Goal: Information Seeking & Learning: Learn about a topic

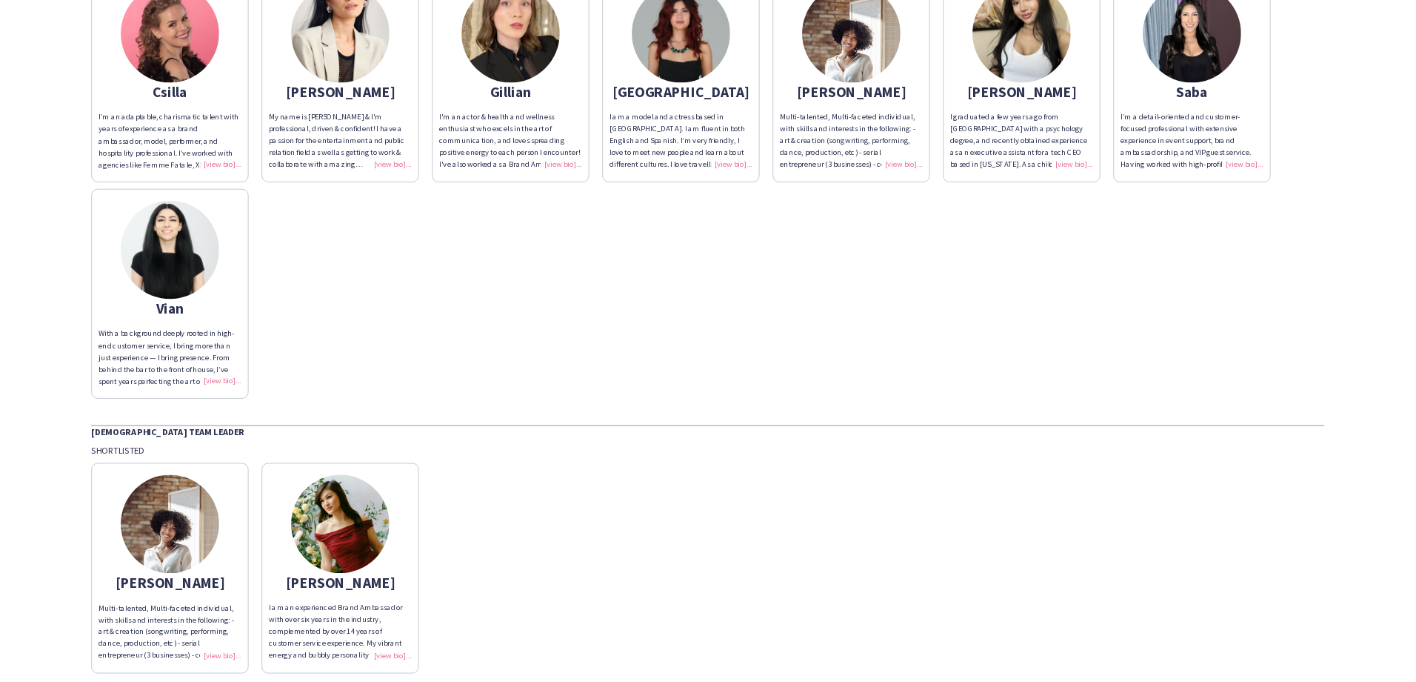
scroll to position [148, 0]
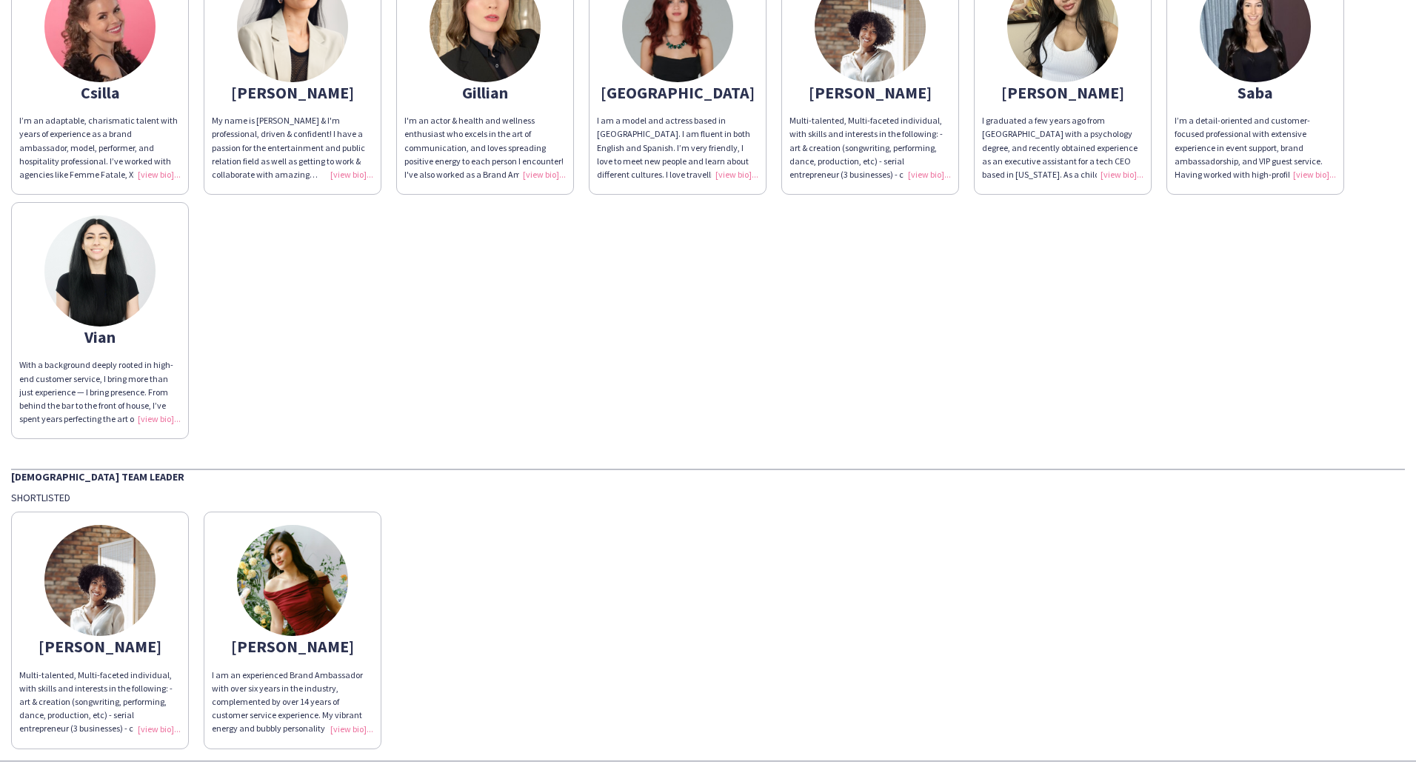
click at [159, 141] on div "I’m an adaptable, charismatic talent with years of experience as a brand ambass…" at bounding box center [99, 147] width 161 height 67
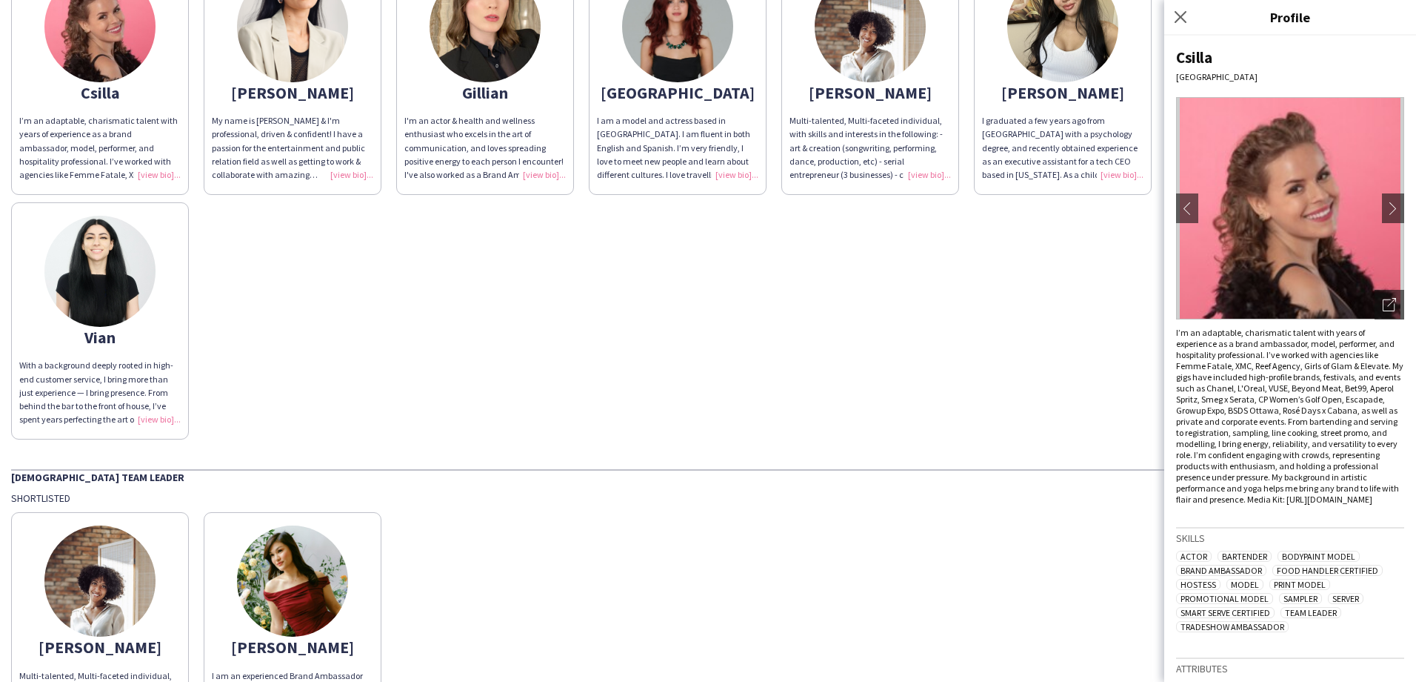
click at [150, 267] on img at bounding box center [99, 271] width 111 height 111
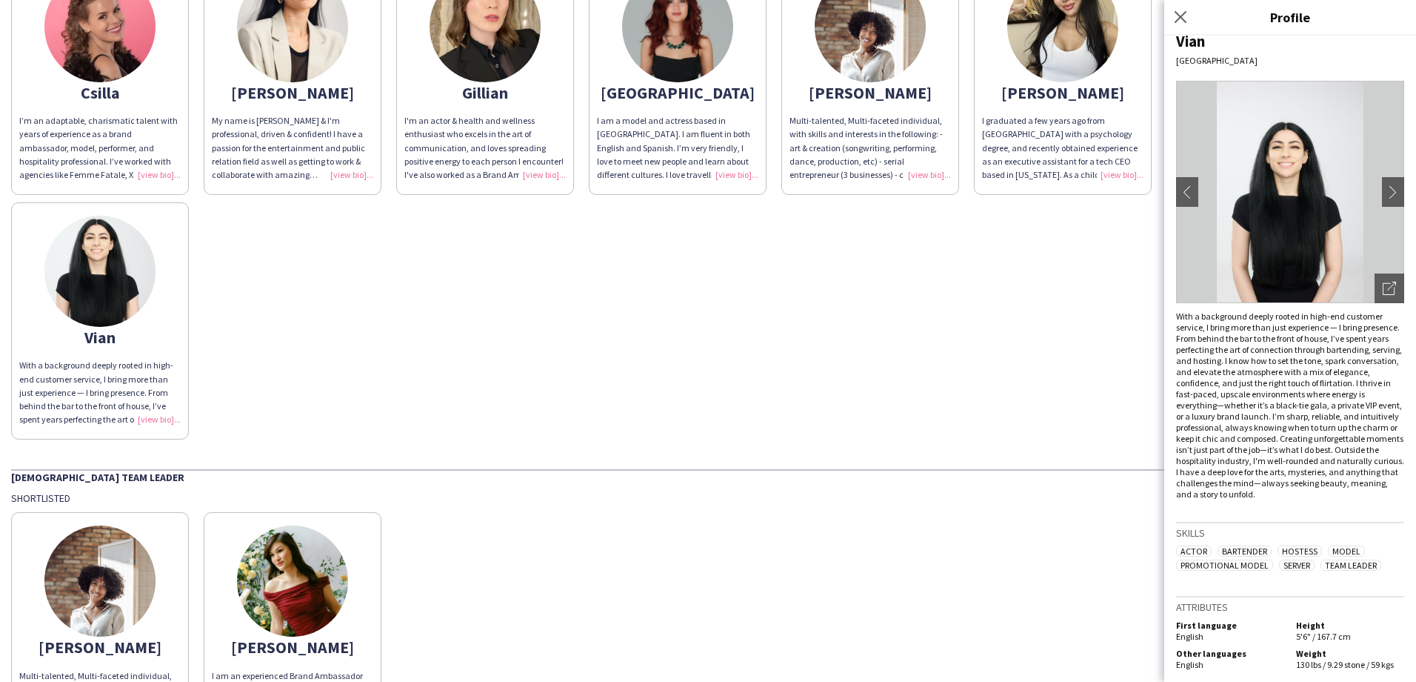
scroll to position [19, 0]
click at [1096, 104] on app-share-pages-crew-card "[PERSON_NAME] graduated a few years ago from [GEOGRAPHIC_DATA] with a psycholog…" at bounding box center [1063, 76] width 178 height 237
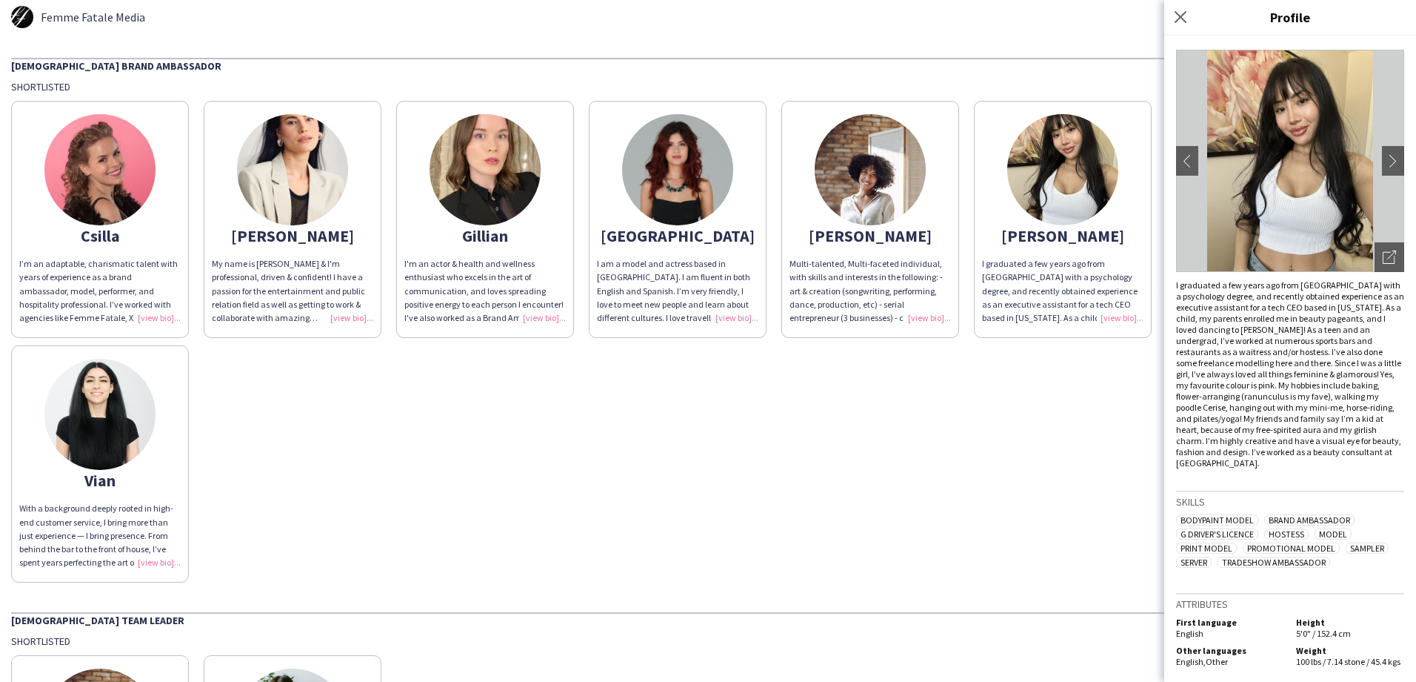
scroll to position [0, 0]
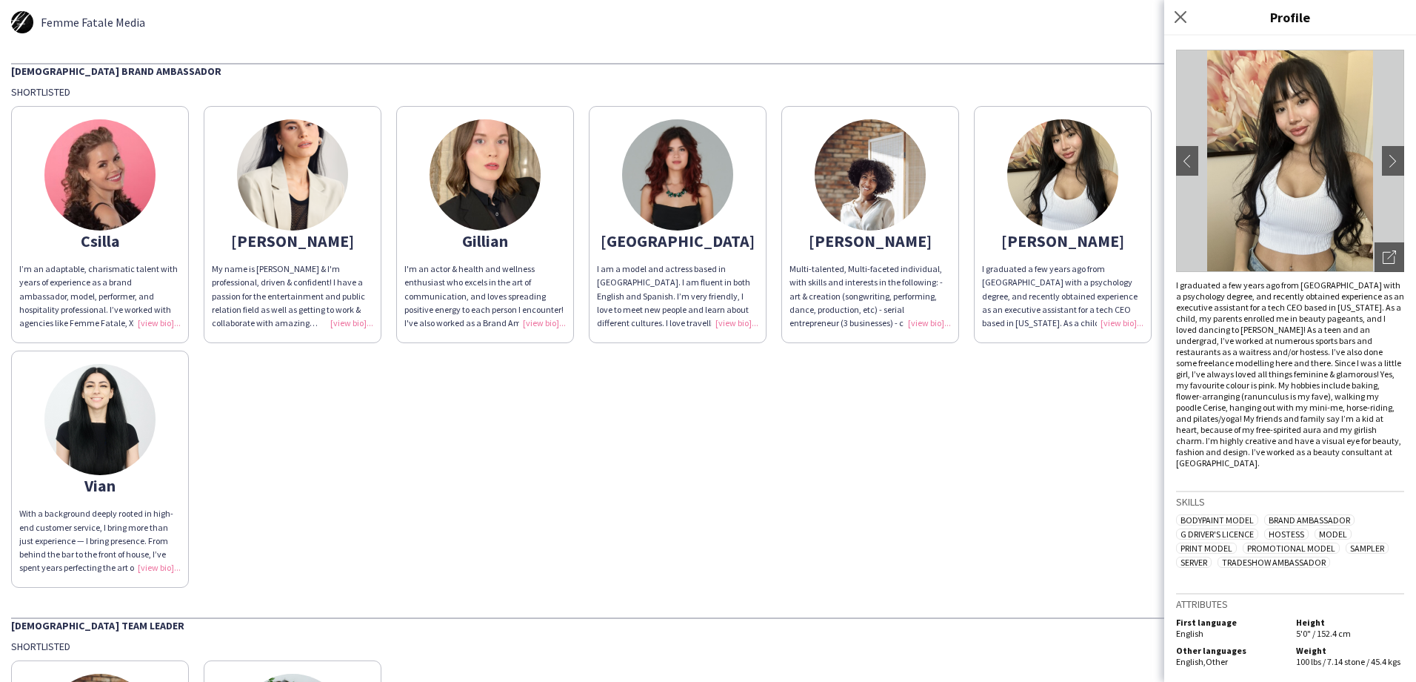
click at [879, 210] on img at bounding box center [870, 174] width 111 height 111
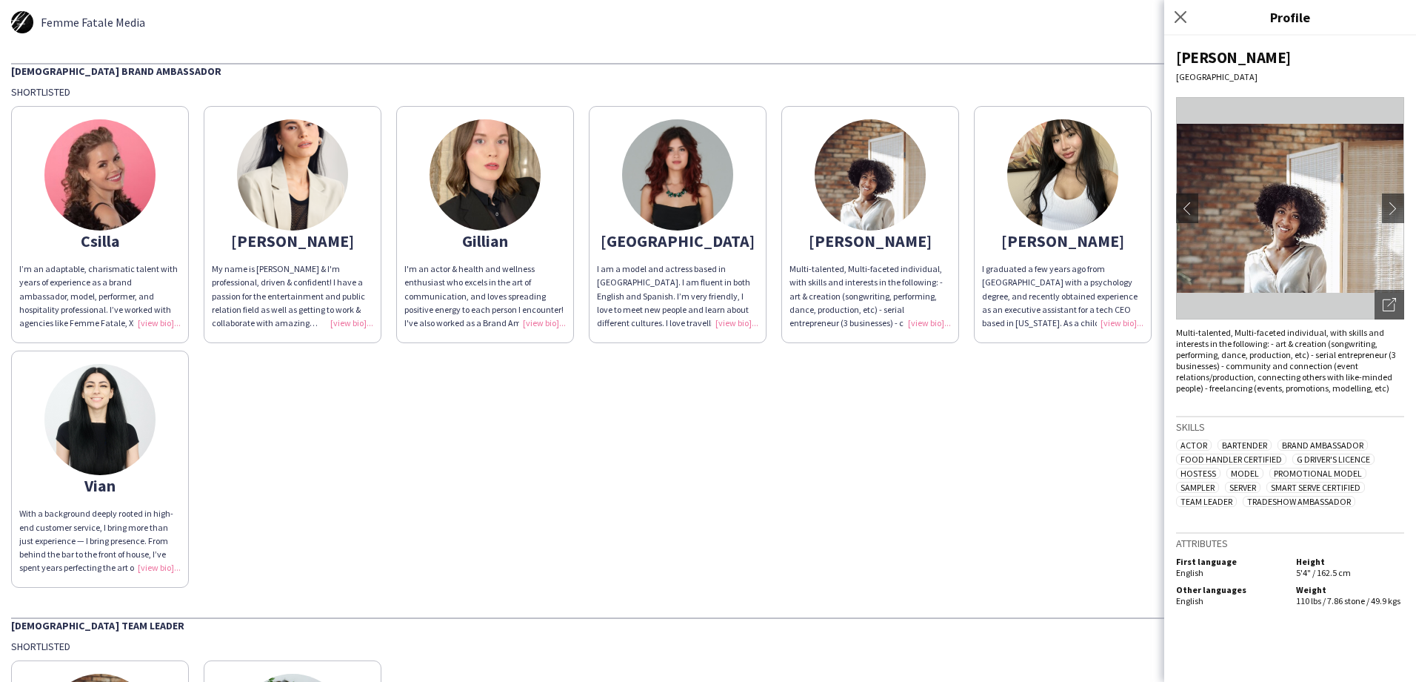
click at [666, 194] on img at bounding box center [677, 174] width 111 height 111
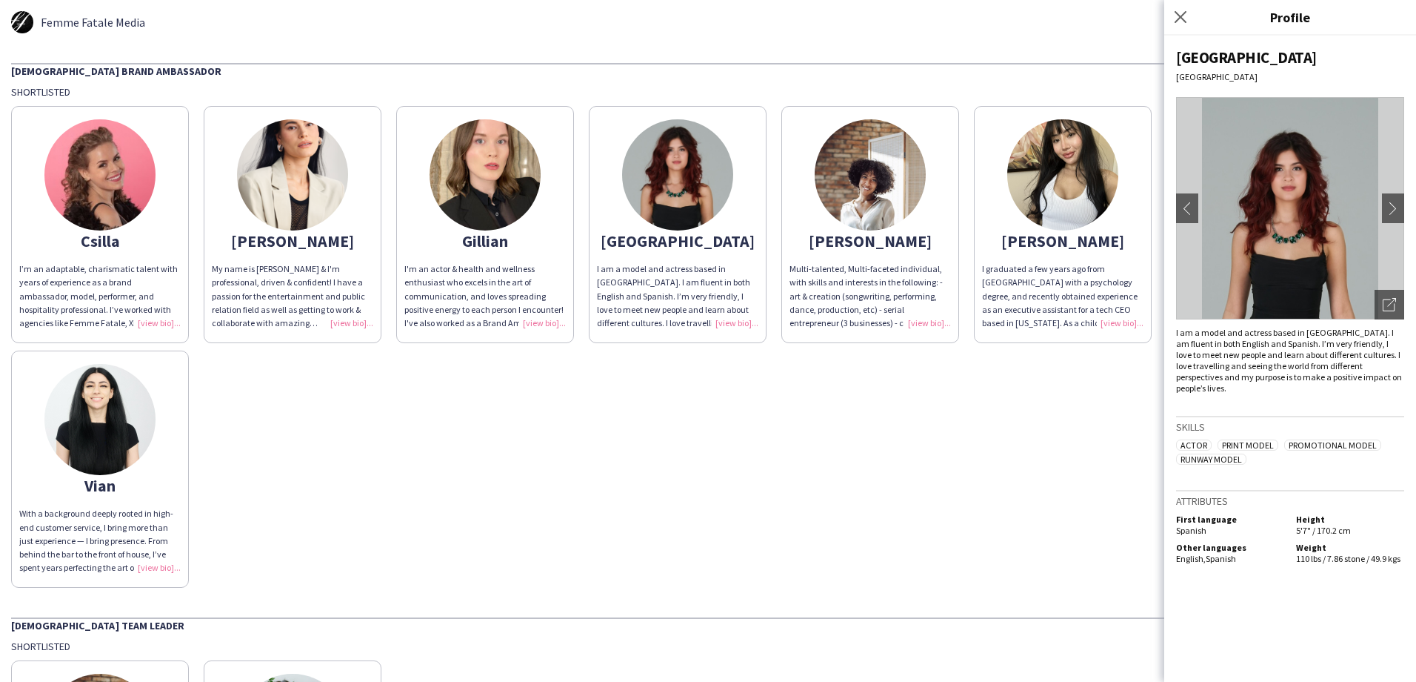
click at [528, 207] on img at bounding box center [485, 174] width 111 height 111
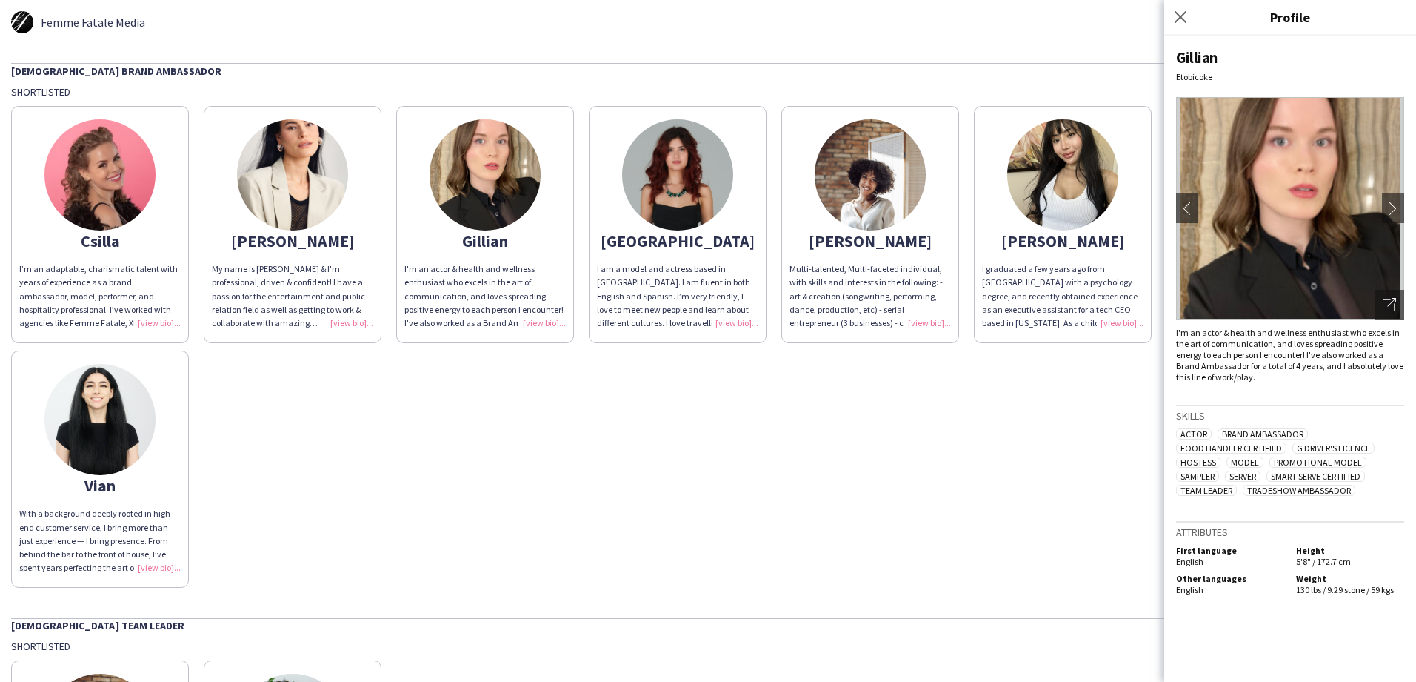
click at [287, 204] on img at bounding box center [292, 174] width 111 height 111
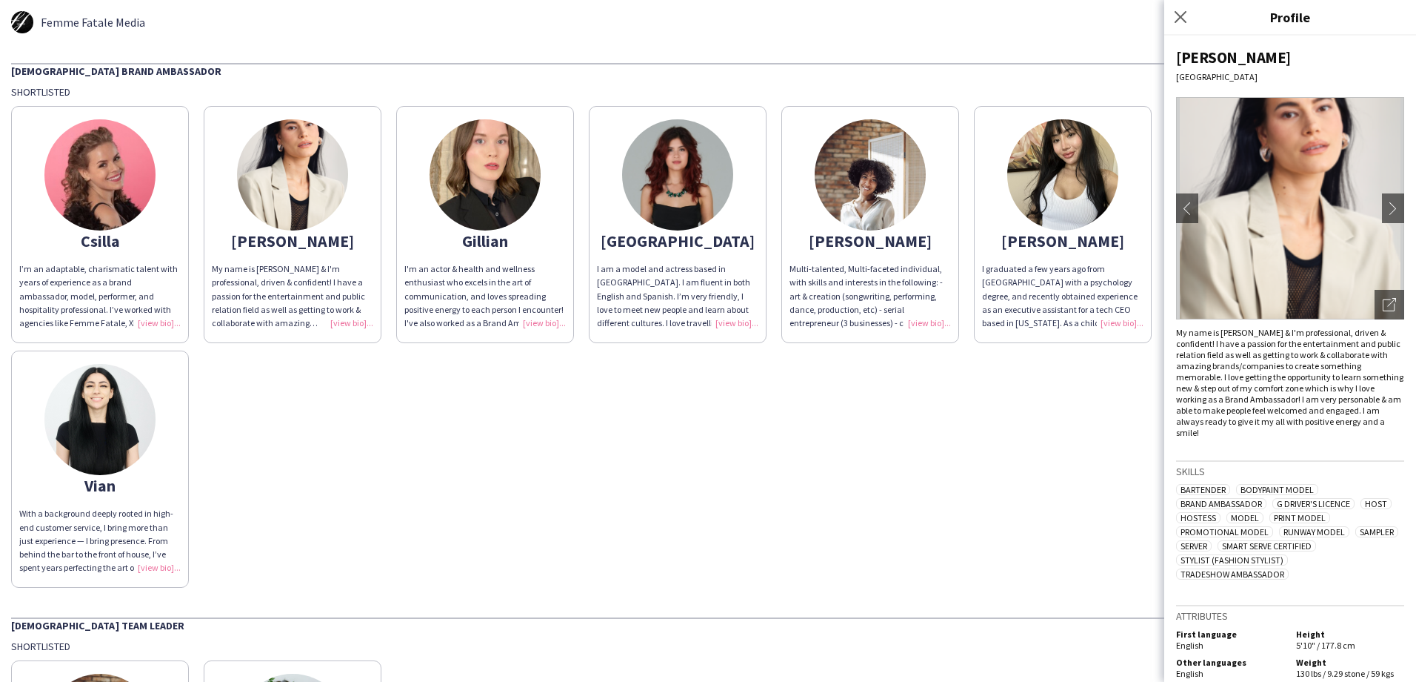
click at [856, 19] on div "Femme Fatale Media" at bounding box center [708, 22] width 1394 height 22
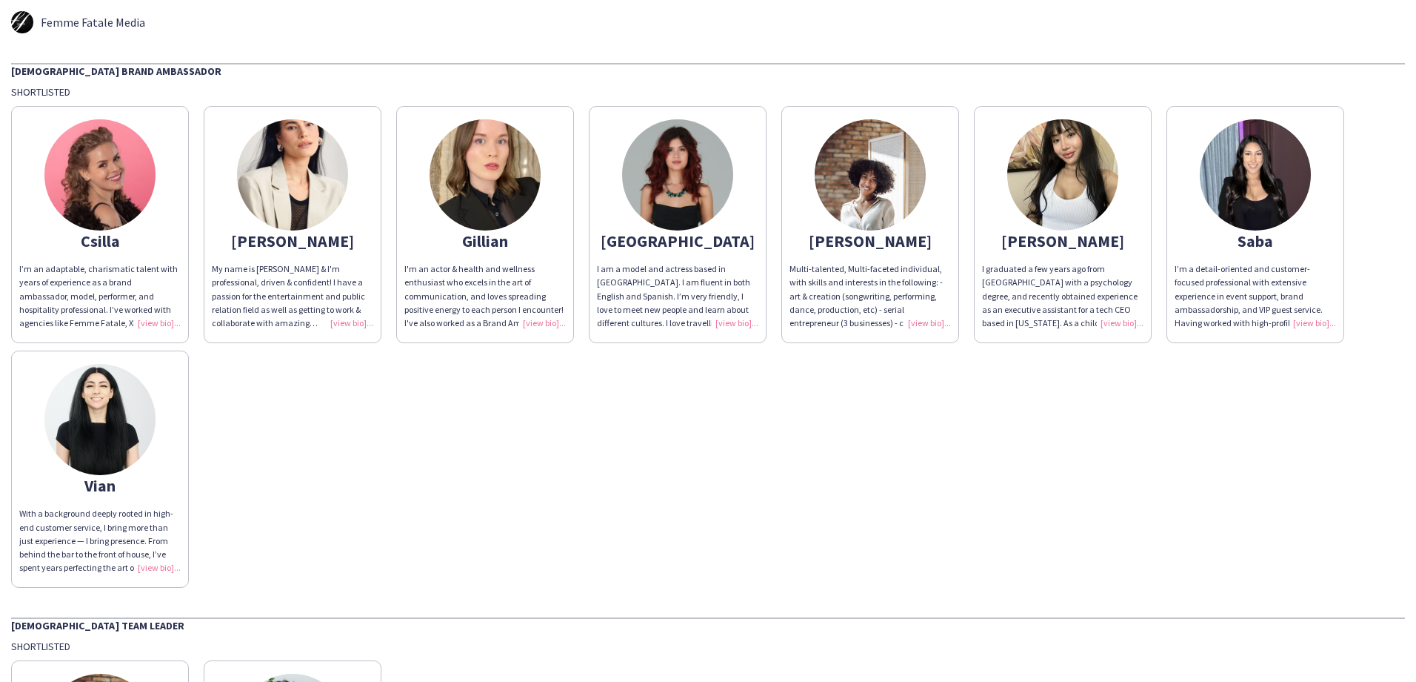
click at [348, 334] on app-share-pages-crew-card "[PERSON_NAME] My name is [PERSON_NAME] & I'm professional, driven & confident! …" at bounding box center [293, 224] width 178 height 237
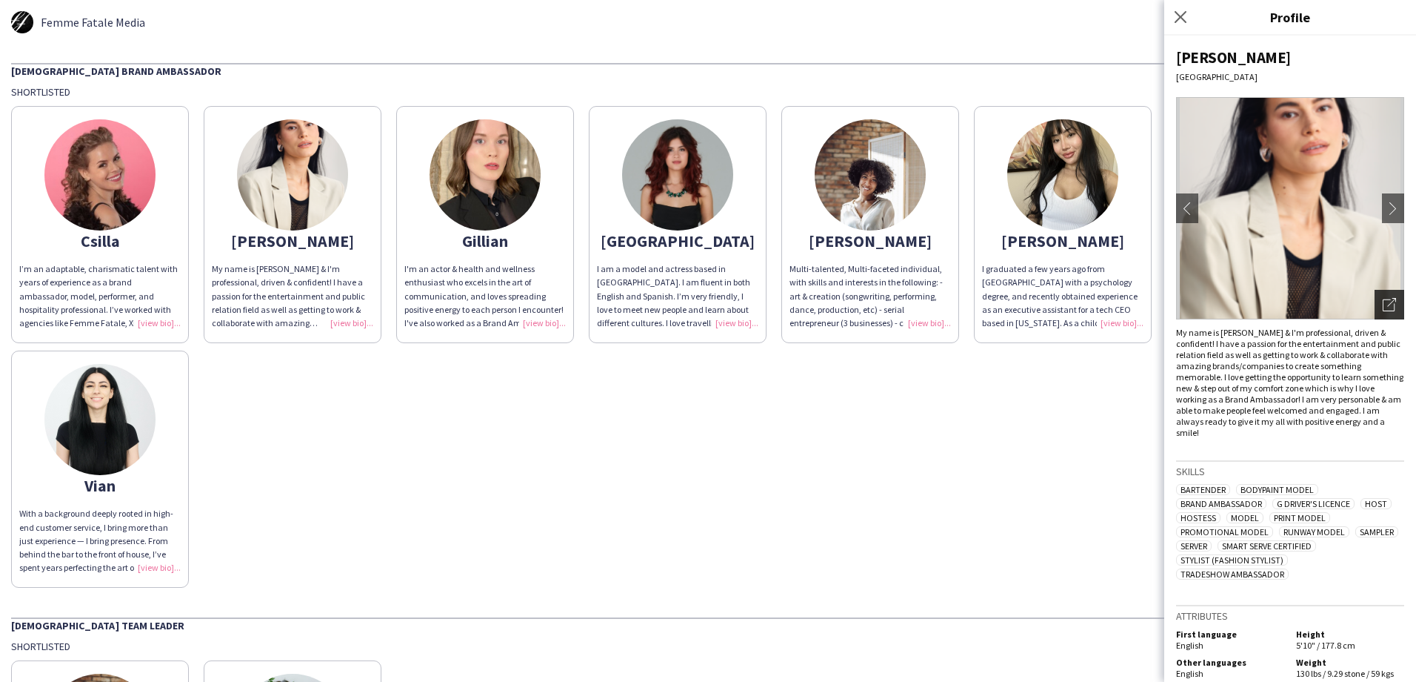
click at [1384, 301] on icon "Open photos pop-in" at bounding box center [1389, 304] width 13 height 13
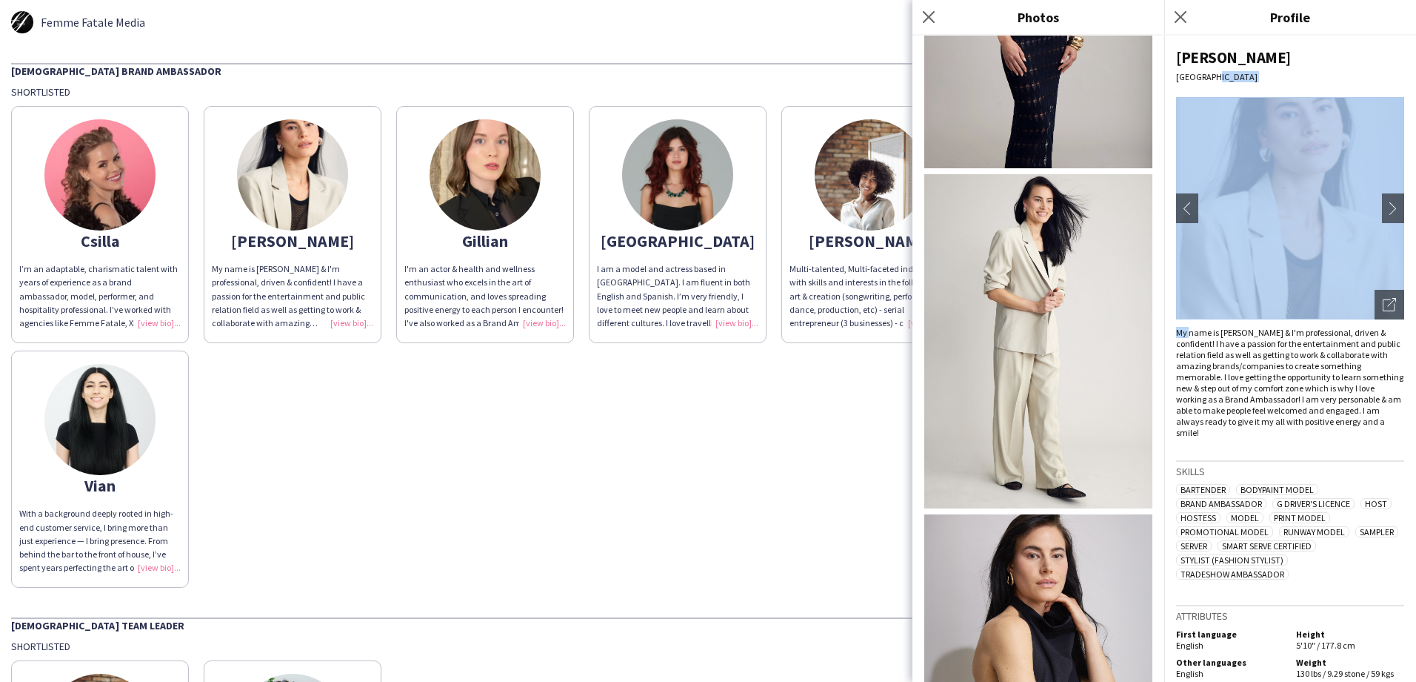
scroll to position [1135, 0]
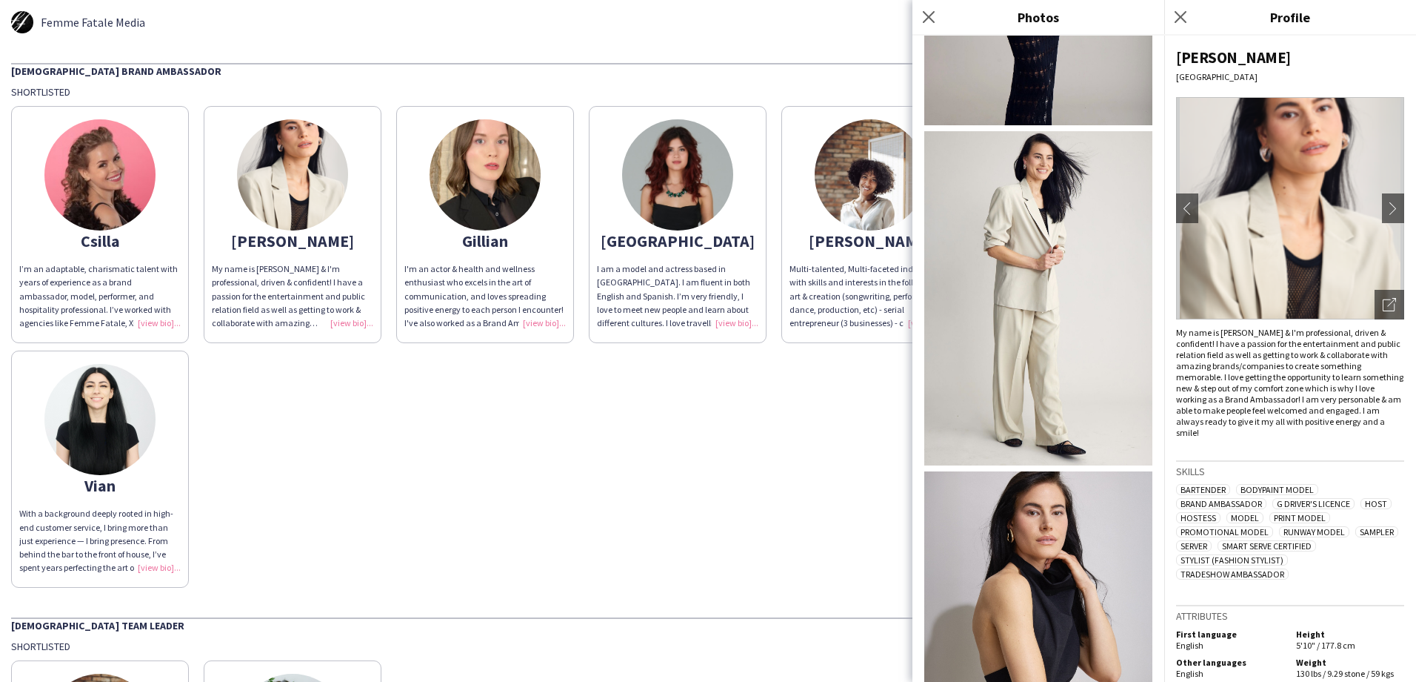
click at [145, 209] on app-share-pages-crew-card "Csilla I’m an adaptable, charismatic talent with years of experience as a brand…" at bounding box center [100, 224] width 178 height 237
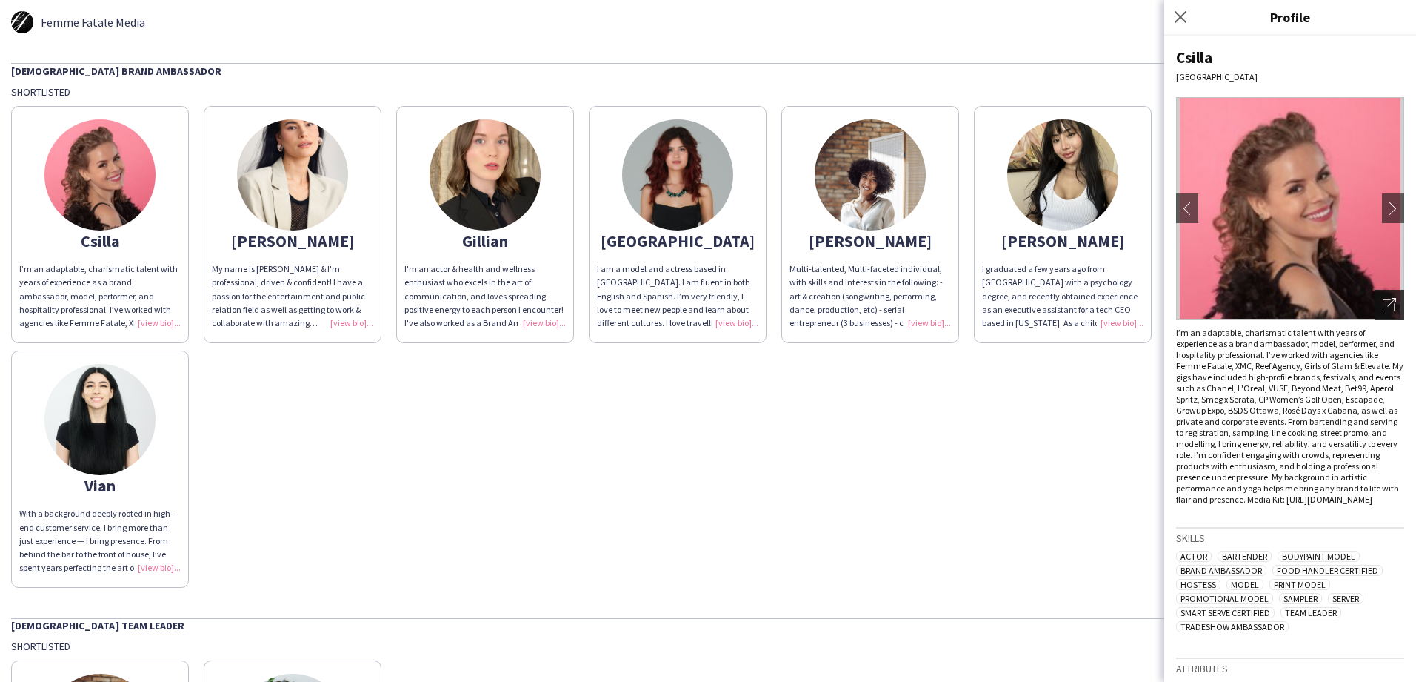
click at [1383, 300] on icon "Open photos pop-in" at bounding box center [1389, 304] width 13 height 13
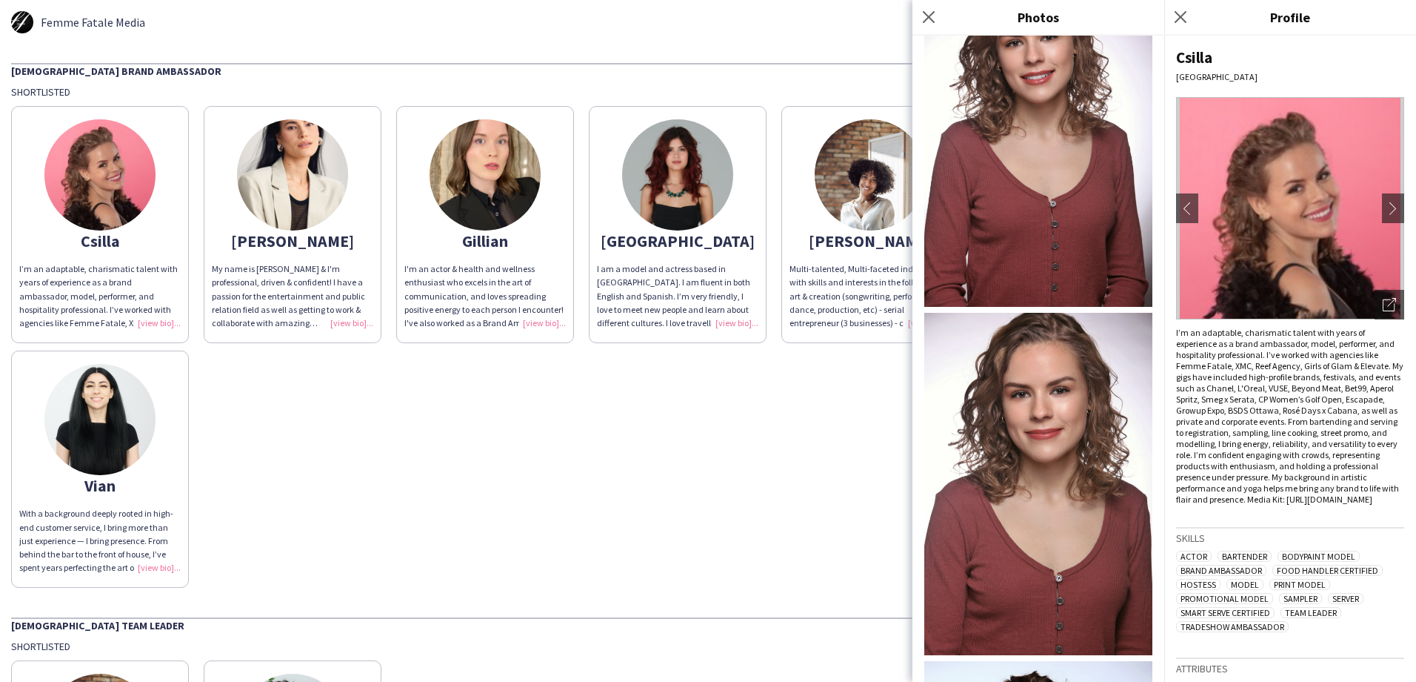
scroll to position [519, 0]
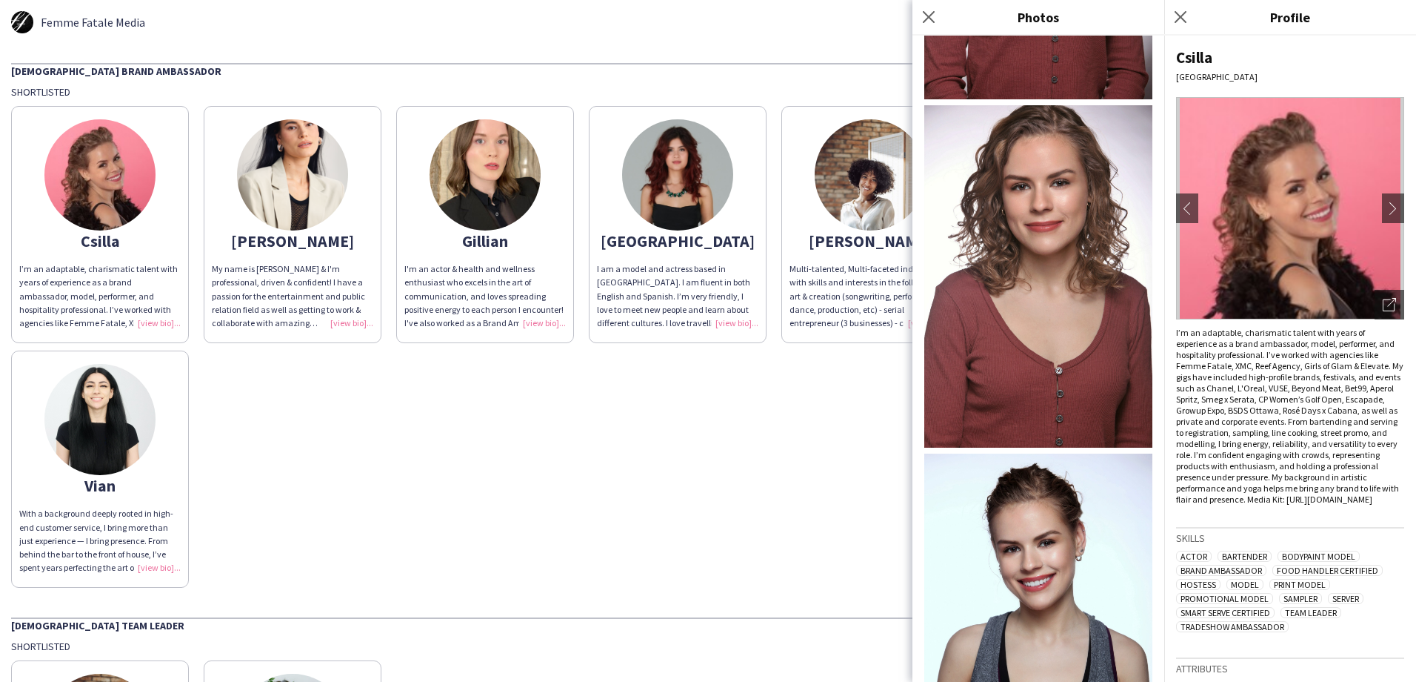
click at [511, 200] on img at bounding box center [485, 174] width 111 height 111
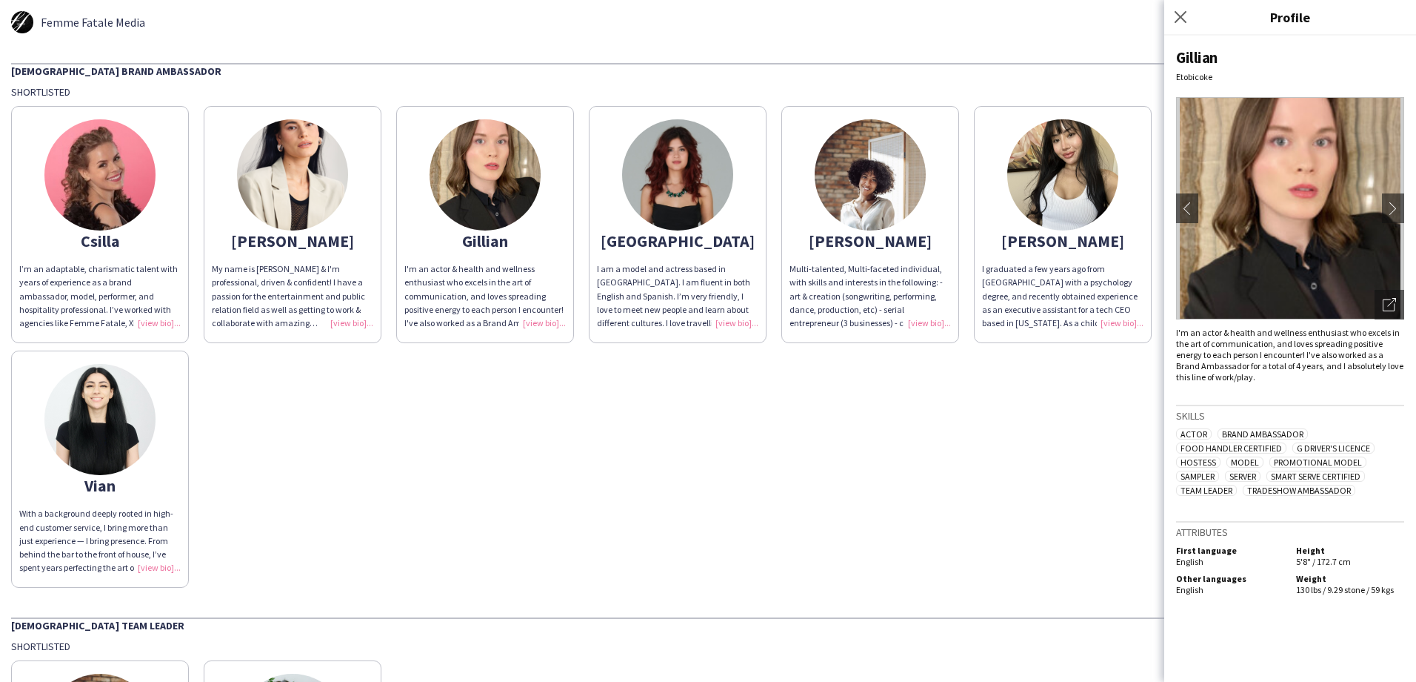
click at [1374, 302] on img at bounding box center [1290, 208] width 228 height 222
click at [1388, 301] on icon "Open photos pop-in" at bounding box center [1389, 304] width 13 height 13
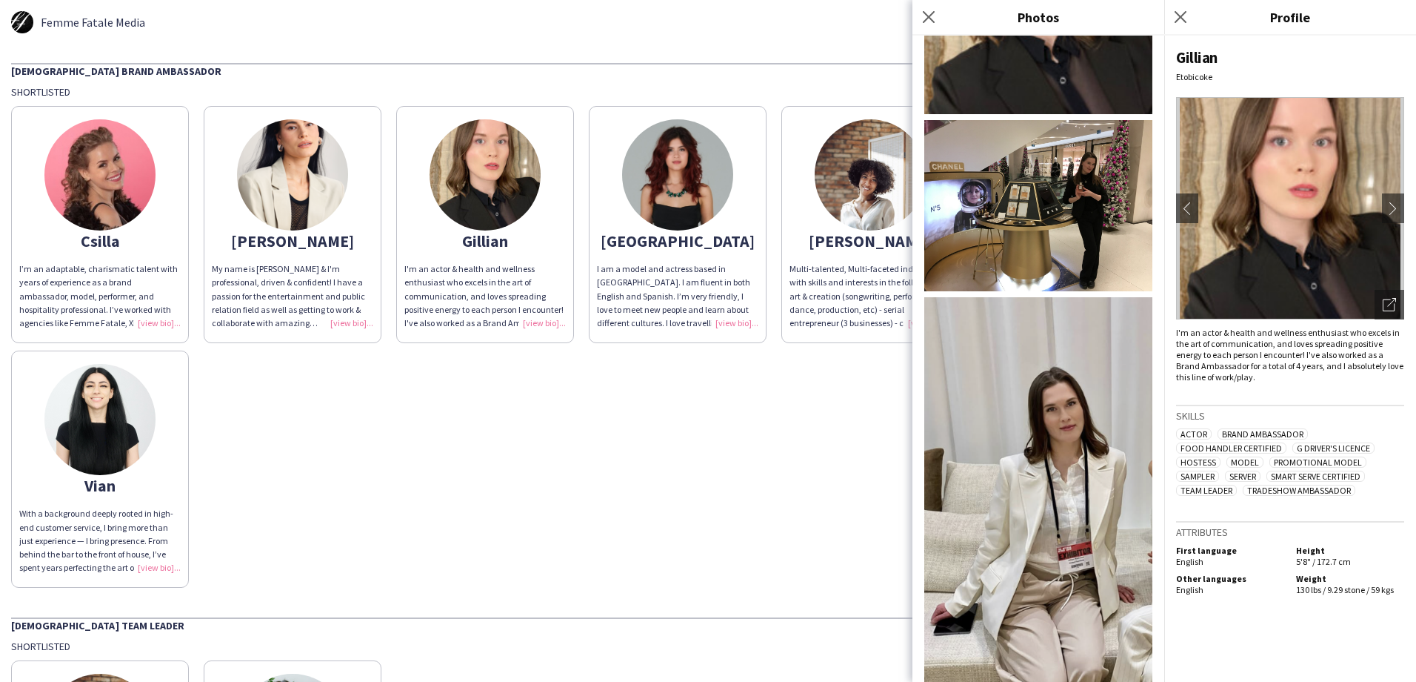
scroll to position [158, 0]
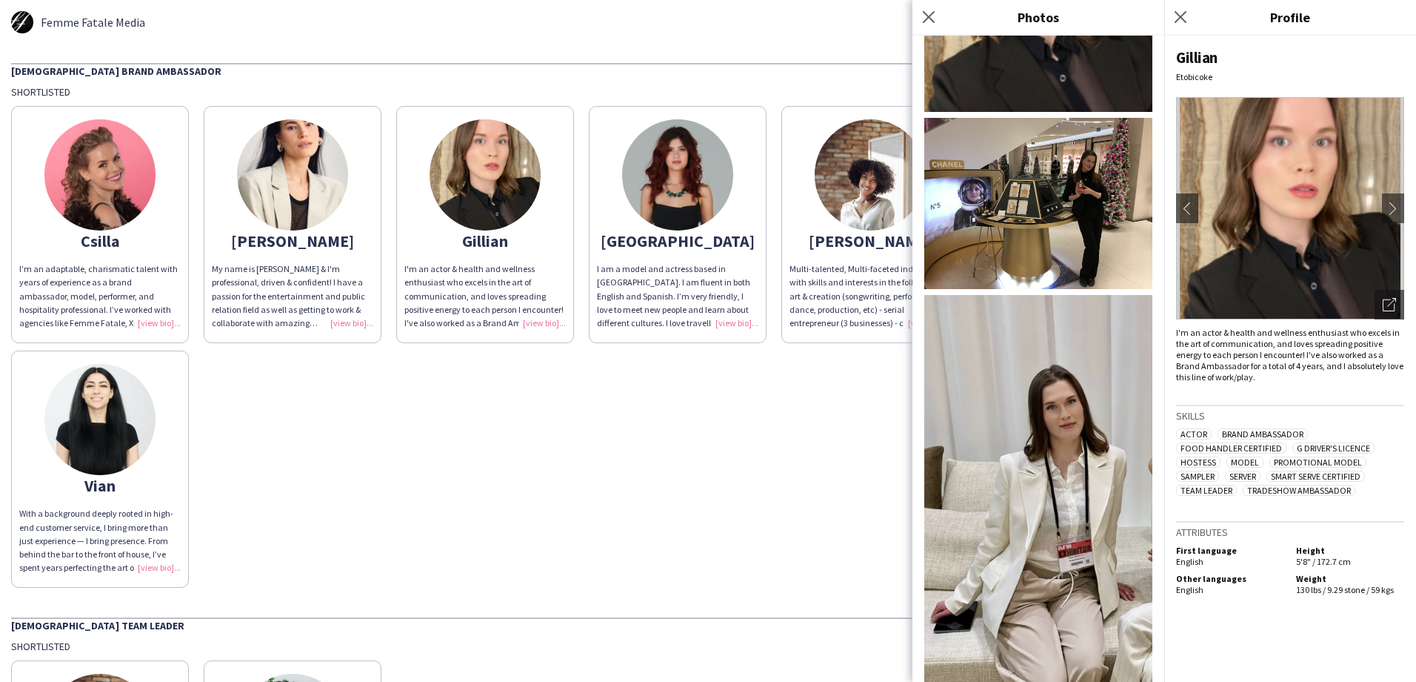
click at [655, 185] on img at bounding box center [677, 174] width 111 height 111
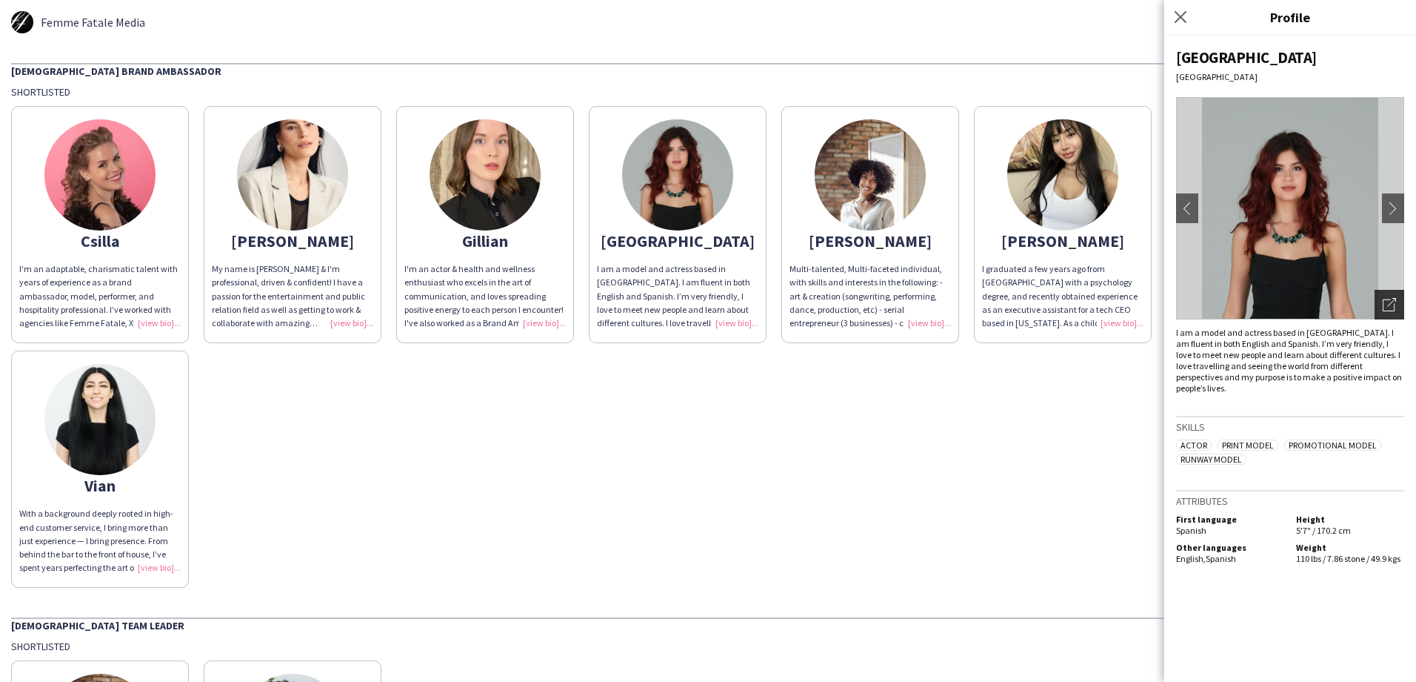
click at [1386, 307] on icon "Open photos pop-in" at bounding box center [1389, 304] width 13 height 13
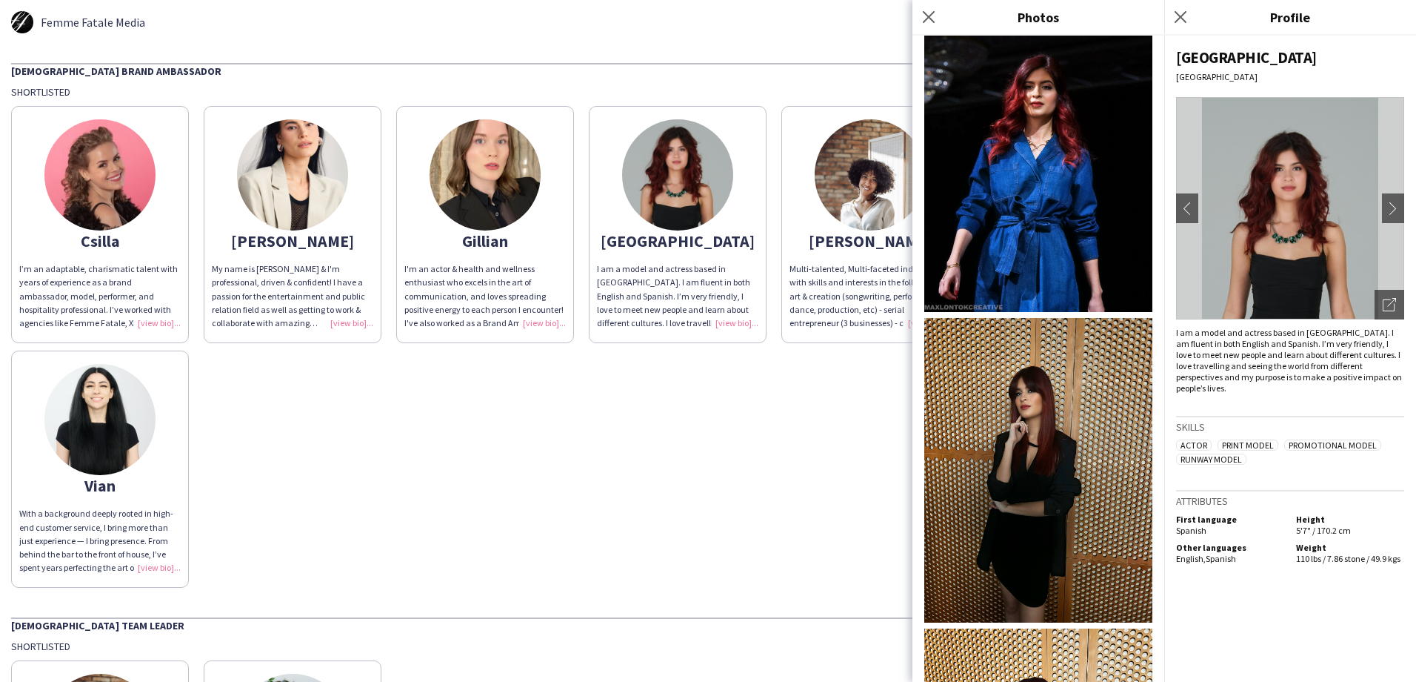
scroll to position [3876, 0]
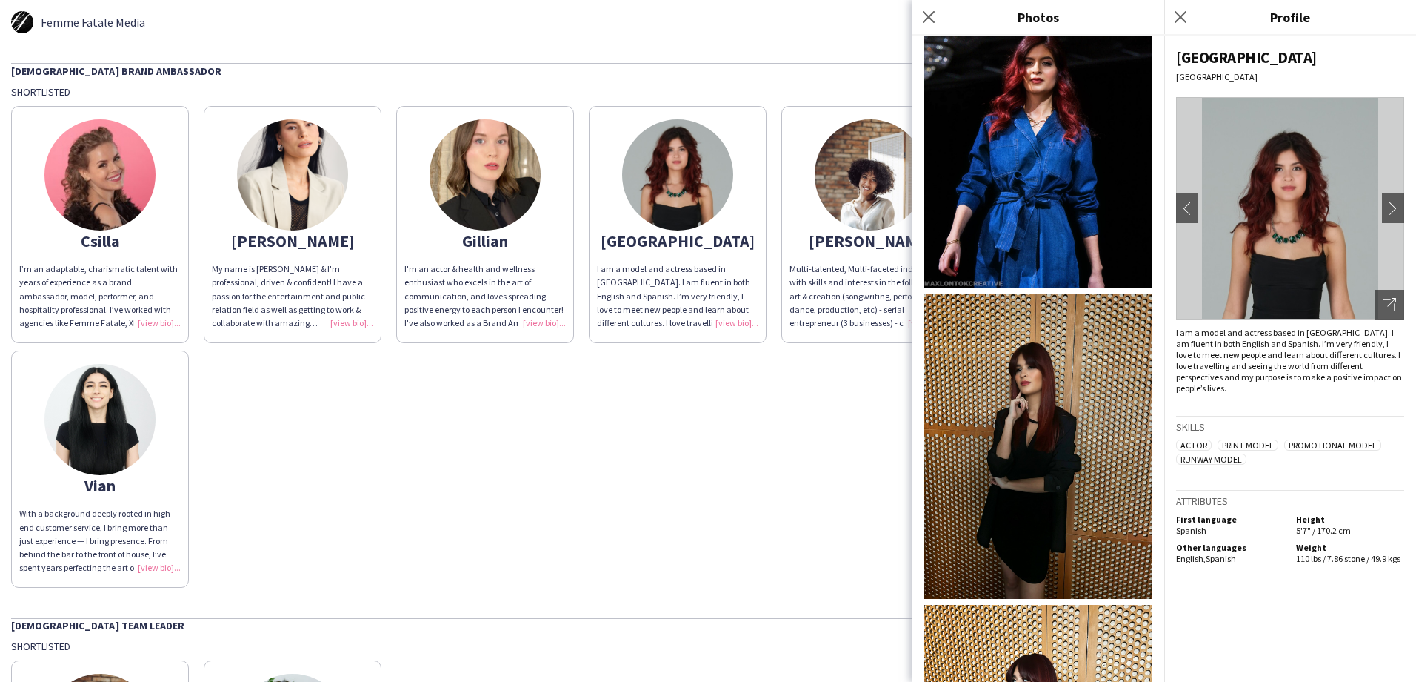
drag, startPoint x: 842, startPoint y: 221, endPoint x: 844, endPoint y: 232, distance: 11.5
click at [842, 221] on img at bounding box center [870, 174] width 111 height 111
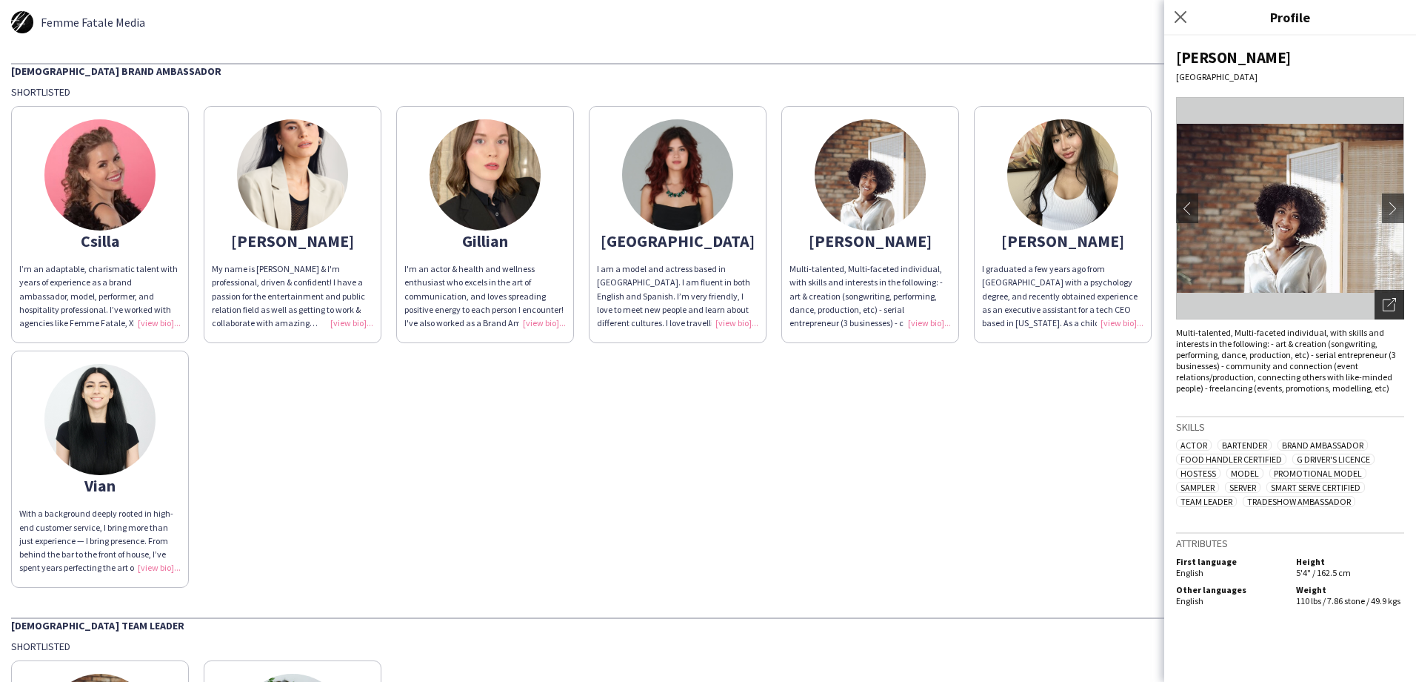
click at [1384, 303] on icon "Open photos pop-in" at bounding box center [1389, 304] width 13 height 13
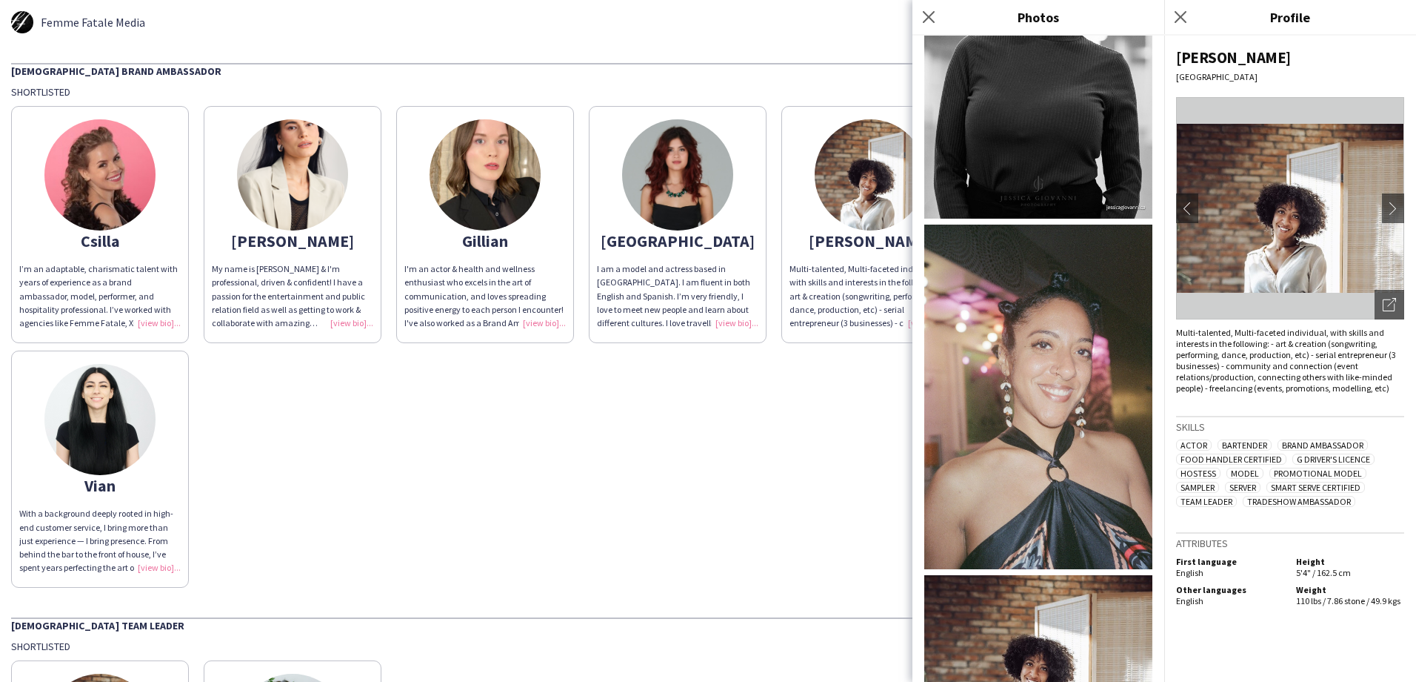
scroll to position [741, 0]
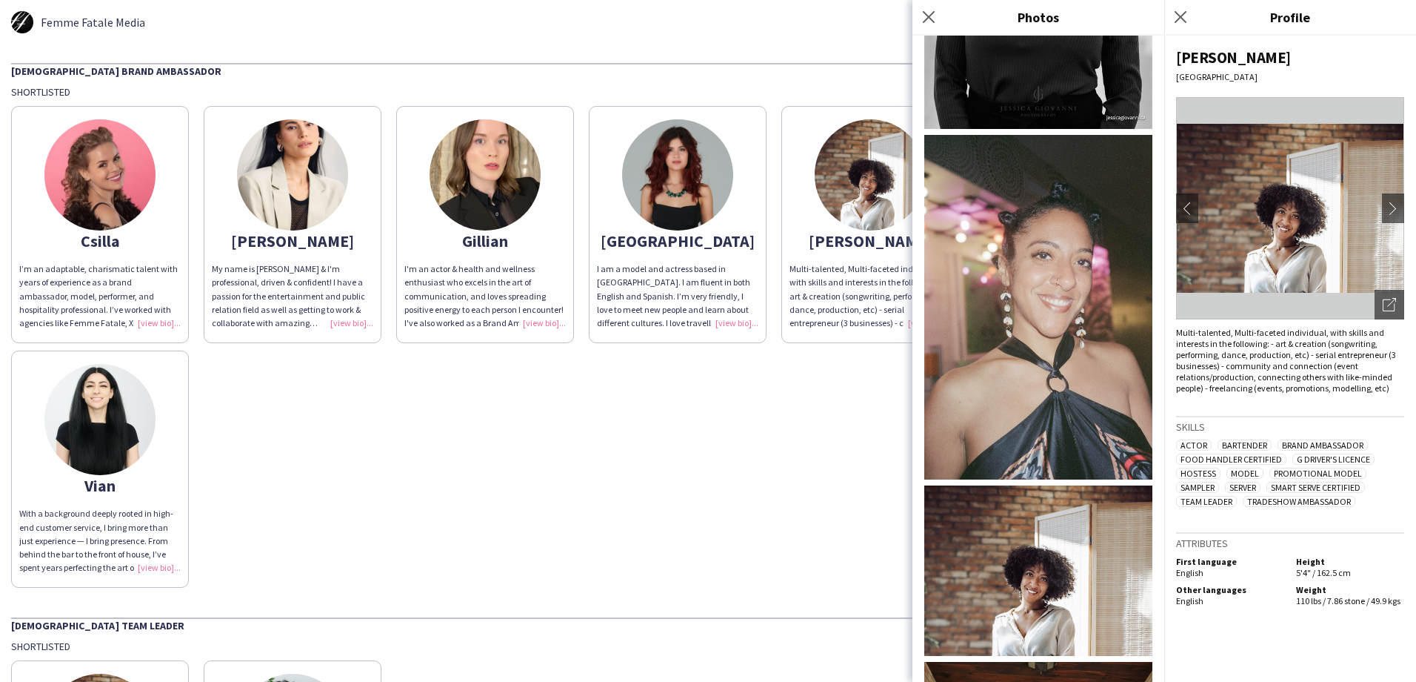
click at [933, 16] on icon "Close pop-in" at bounding box center [929, 17] width 12 height 12
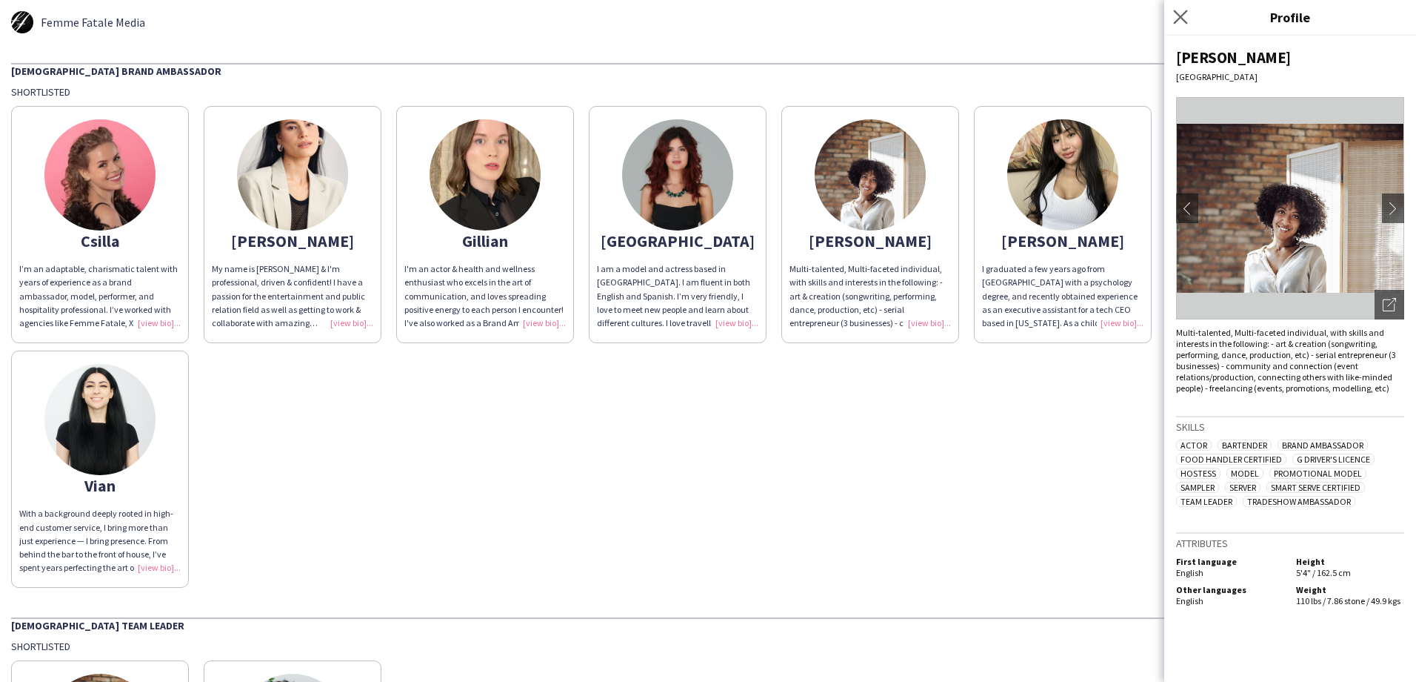
drag, startPoint x: 1186, startPoint y: 17, endPoint x: 1190, endPoint y: 25, distance: 9.0
click at [1186, 16] on icon "Close pop-in" at bounding box center [1180, 17] width 14 height 14
